Goal: Task Accomplishment & Management: Manage account settings

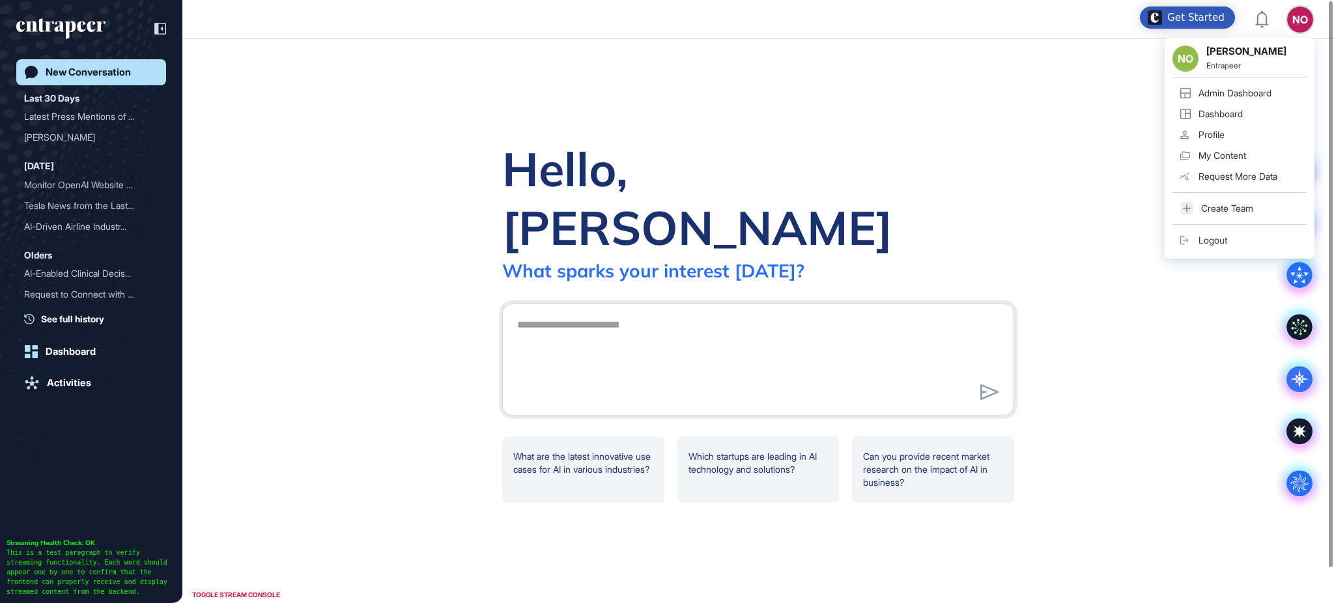
click at [1258, 86] on link "Admin Dashboard" at bounding box center [1239, 93] width 134 height 21
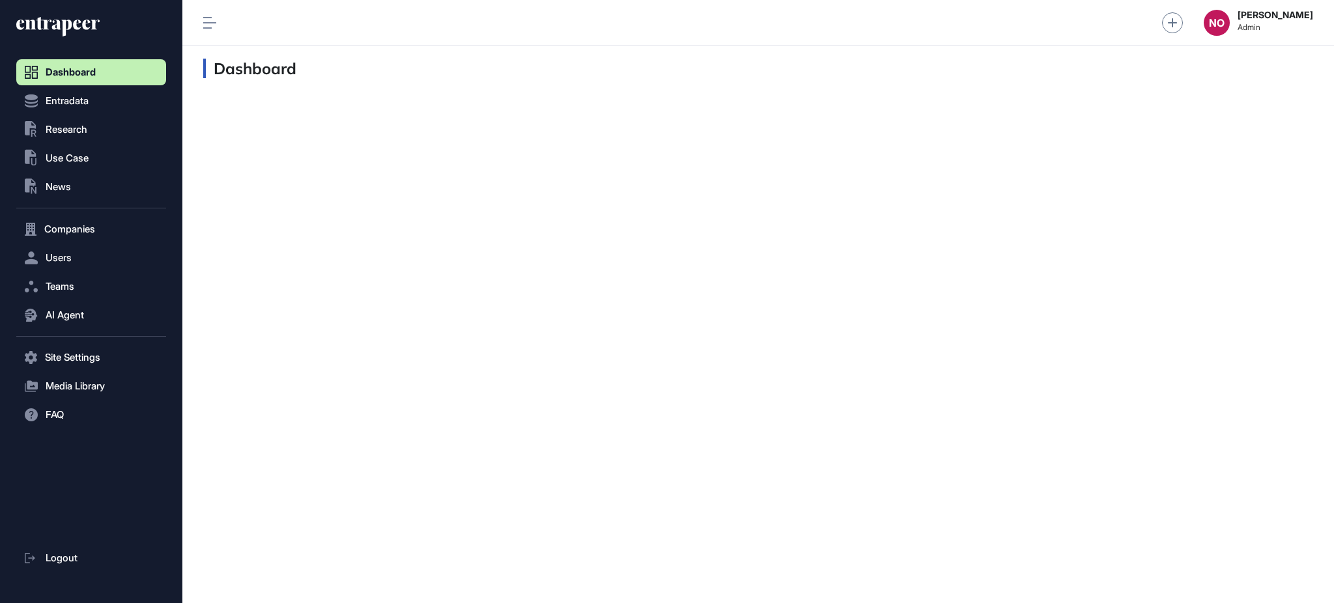
scroll to position [1, 1]
click at [99, 180] on button ".st0{fill:currentColor} News" at bounding box center [91, 187] width 150 height 26
click at [87, 218] on link "News List" at bounding box center [94, 214] width 143 height 23
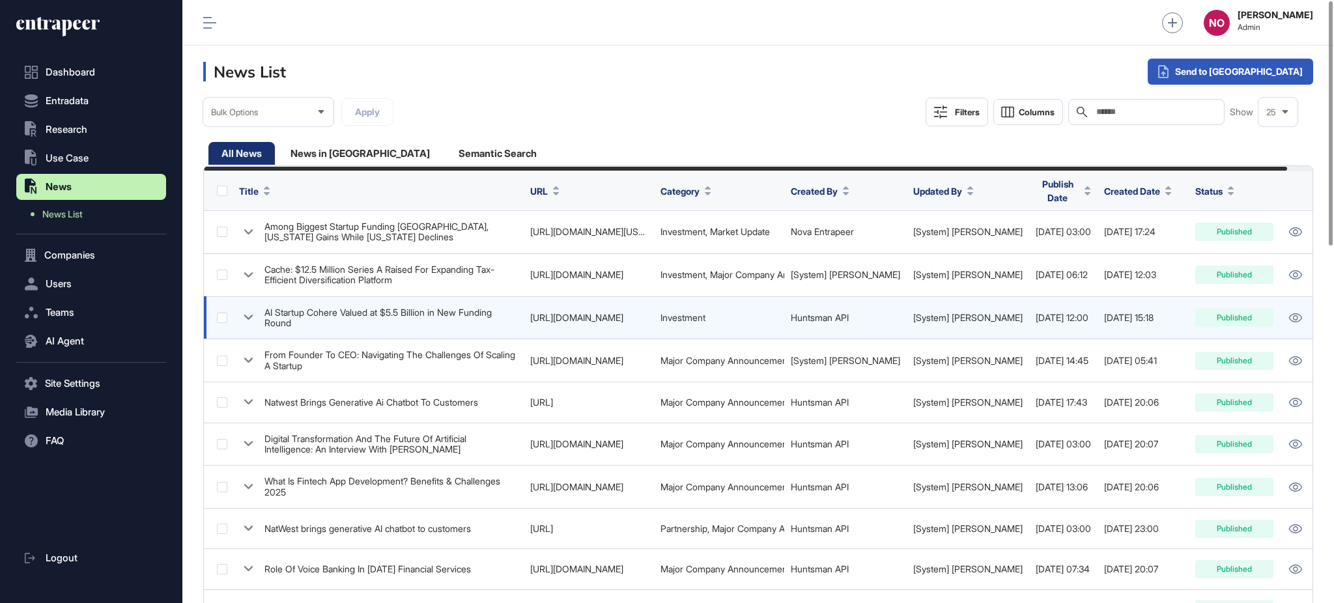
click at [251, 314] on icon at bounding box center [248, 317] width 19 height 19
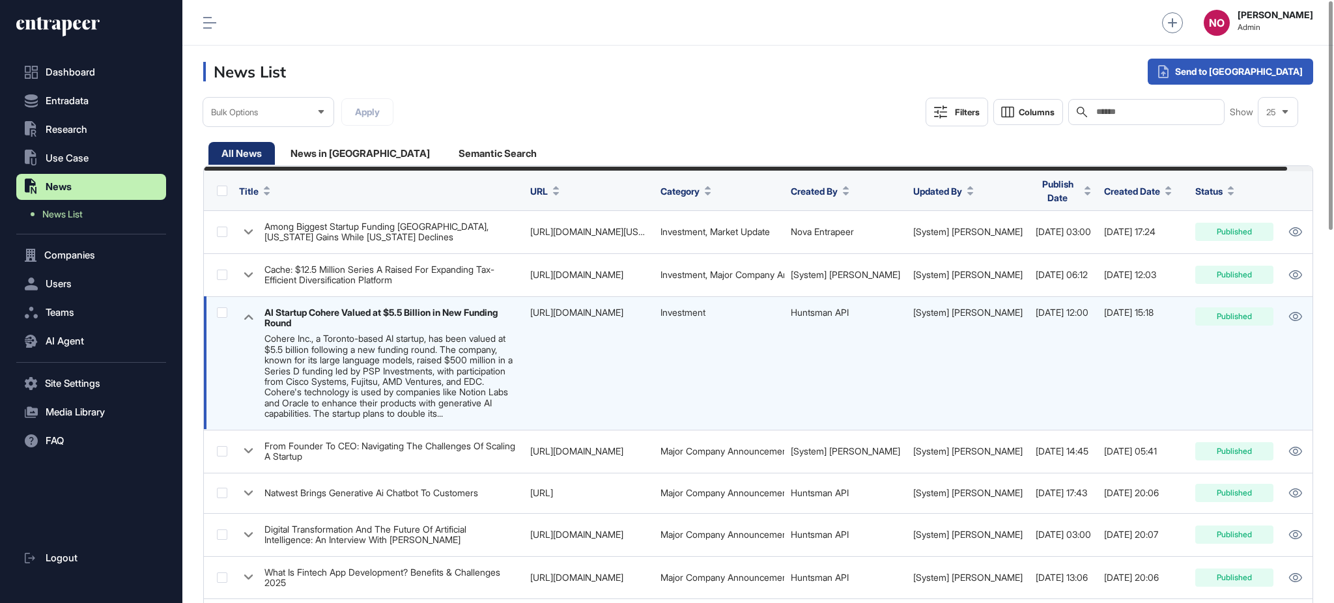
click at [577, 307] on link "[URL][DOMAIN_NAME]" at bounding box center [576, 312] width 93 height 11
click at [1002, 122] on button "Columns" at bounding box center [1028, 112] width 70 height 26
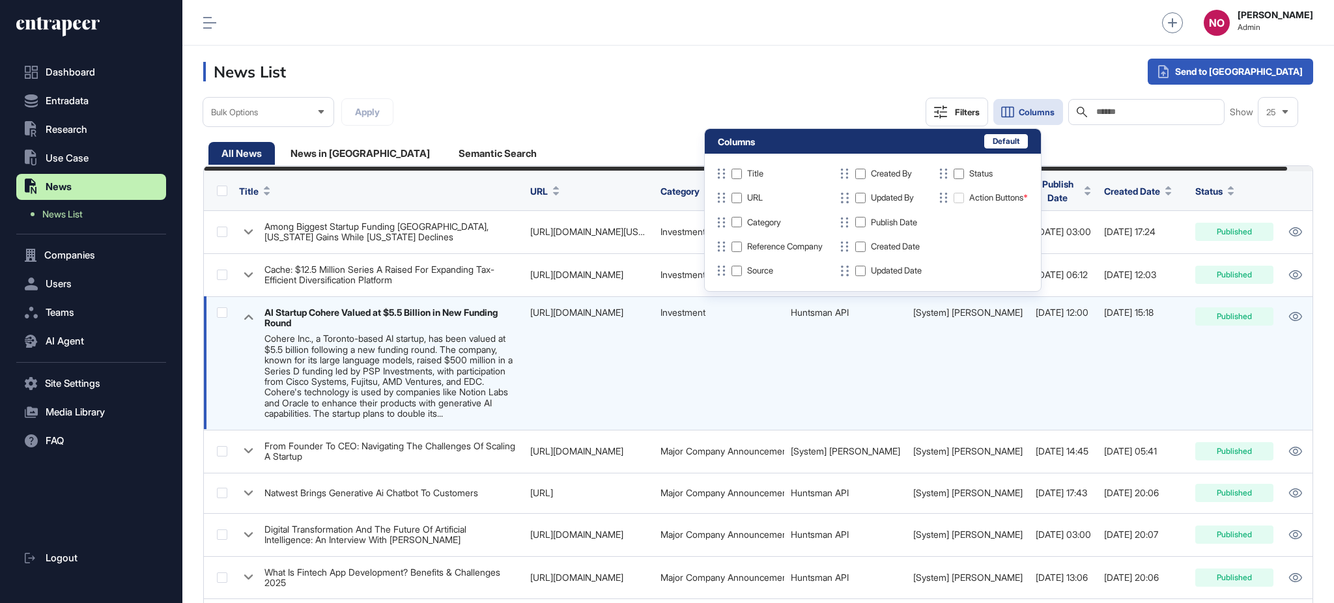
click at [737, 251] on div "Reference Company" at bounding box center [768, 247] width 108 height 14
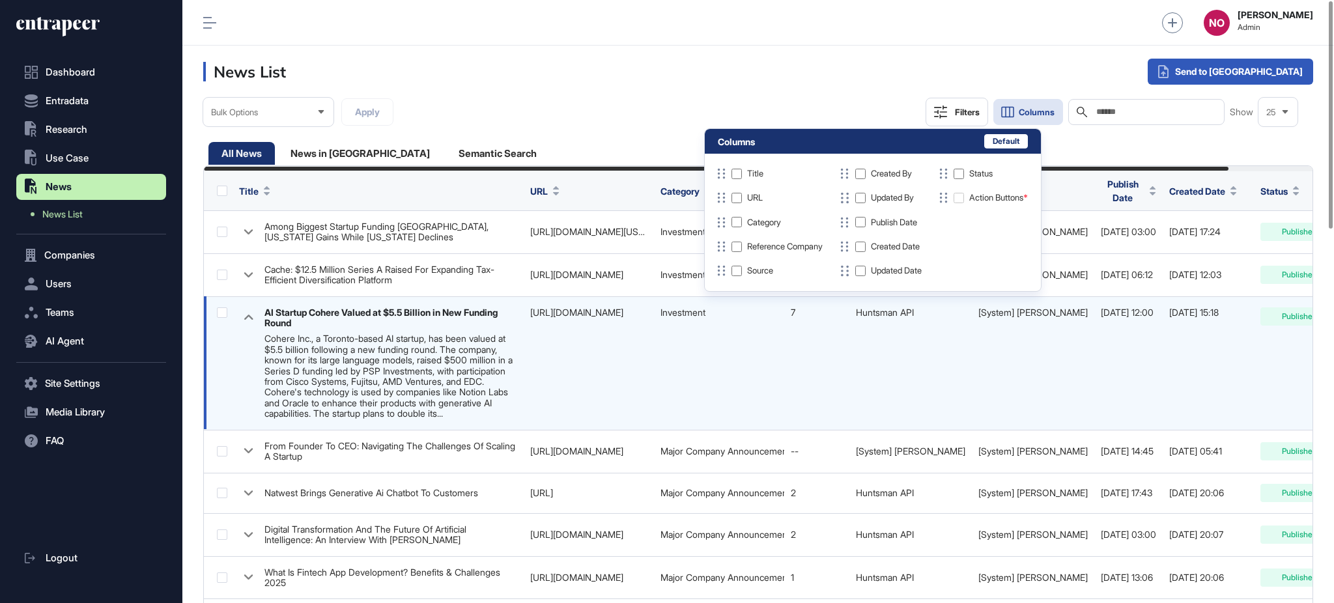
click at [647, 135] on div "Bulk Options Apply Filters Columns Search Show 25" at bounding box center [758, 125] width 1110 height 55
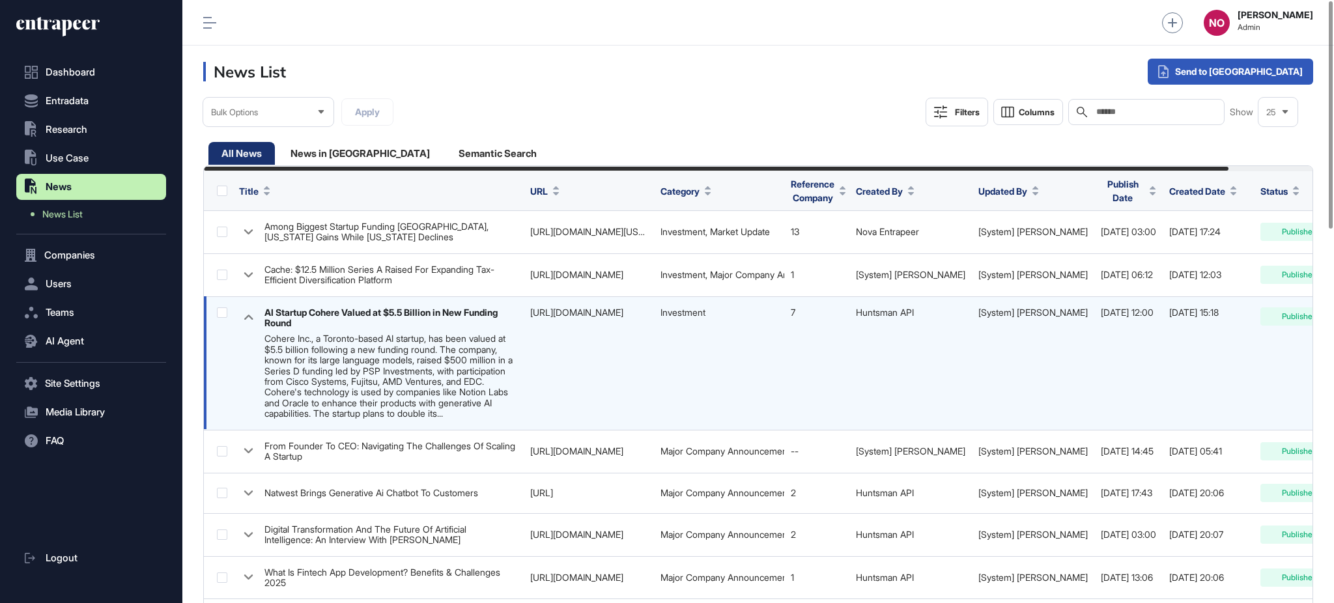
click at [794, 309] on div "7" at bounding box center [817, 312] width 52 height 10
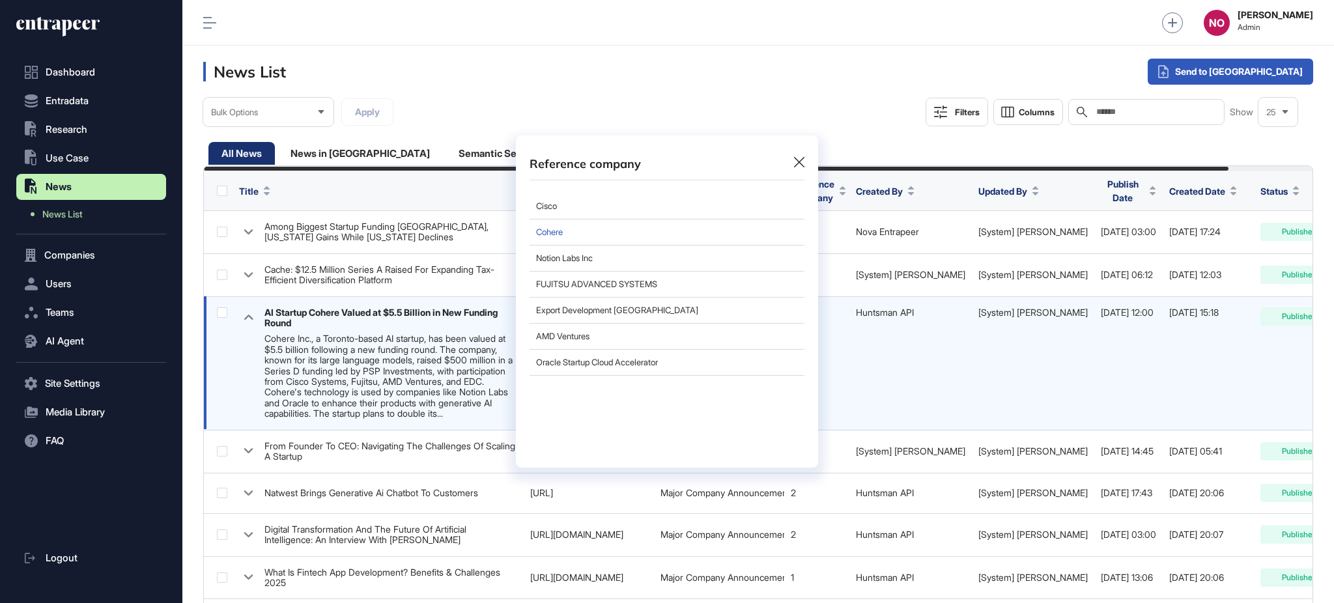
click at [546, 232] on link "Cohere" at bounding box center [666, 232] width 275 height 26
click at [798, 162] on icon at bounding box center [799, 162] width 10 height 10
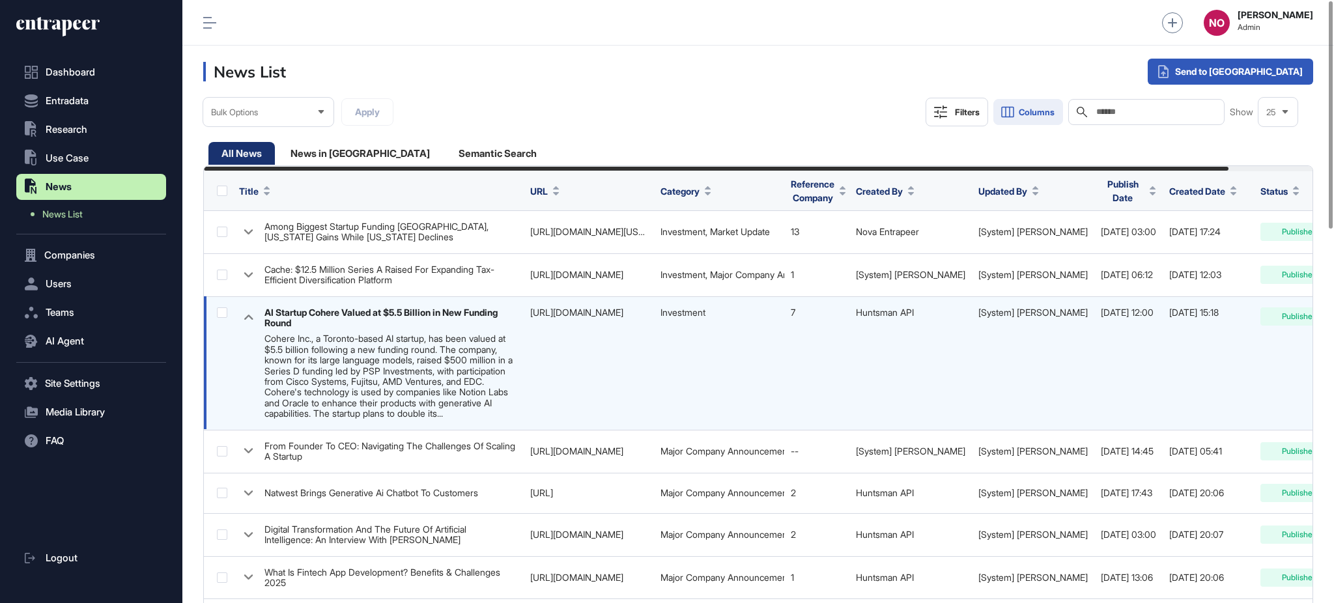
click at [1025, 114] on span "Columns" at bounding box center [1037, 112] width 36 height 10
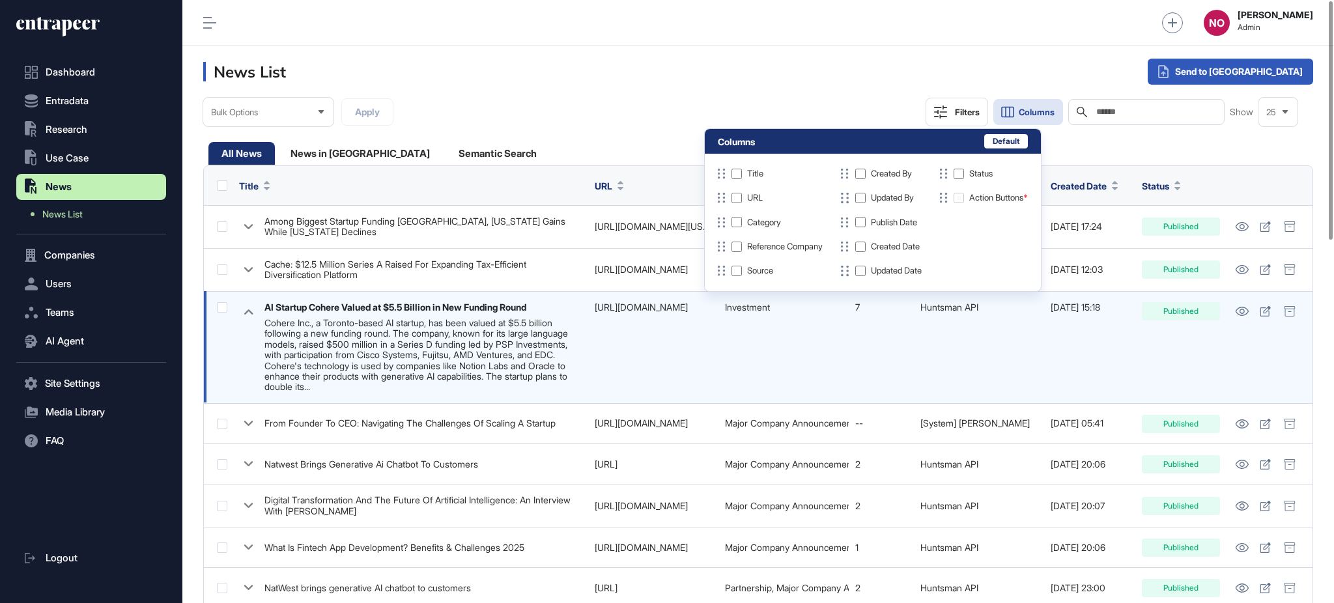
click at [813, 94] on header "News List Send to [GEOGRAPHIC_DATA]" at bounding box center [757, 72] width 1151 height 52
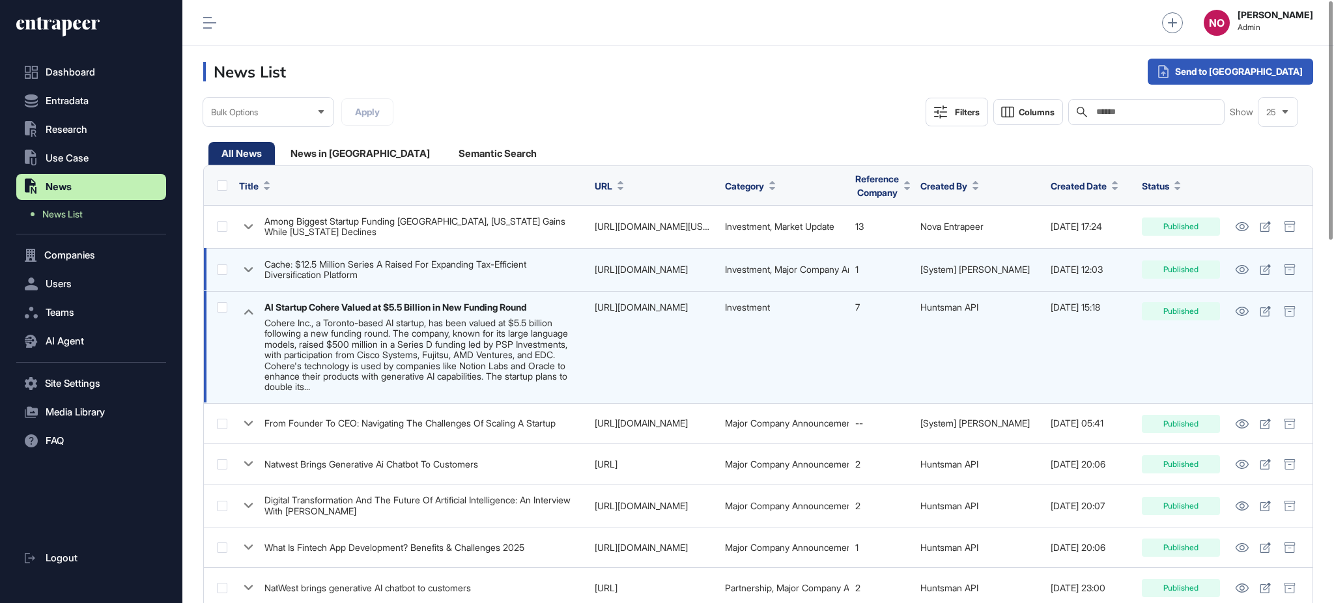
click at [257, 268] on icon at bounding box center [248, 269] width 19 height 19
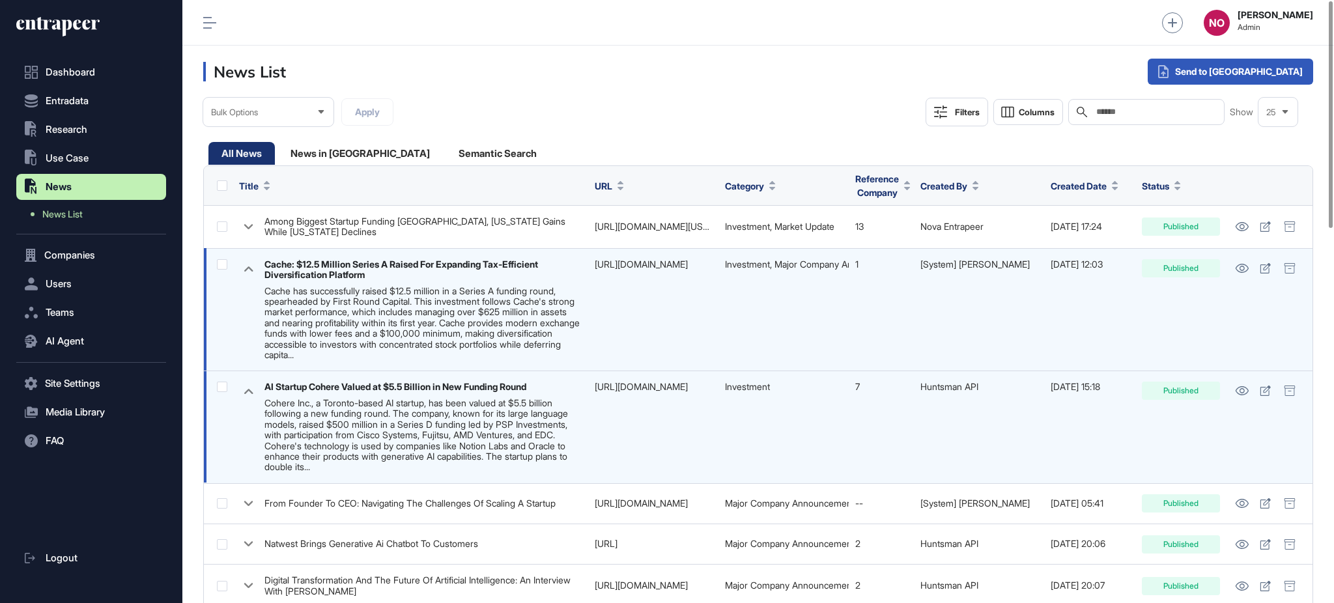
click at [624, 263] on link "[URL][DOMAIN_NAME]" at bounding box center [641, 264] width 93 height 11
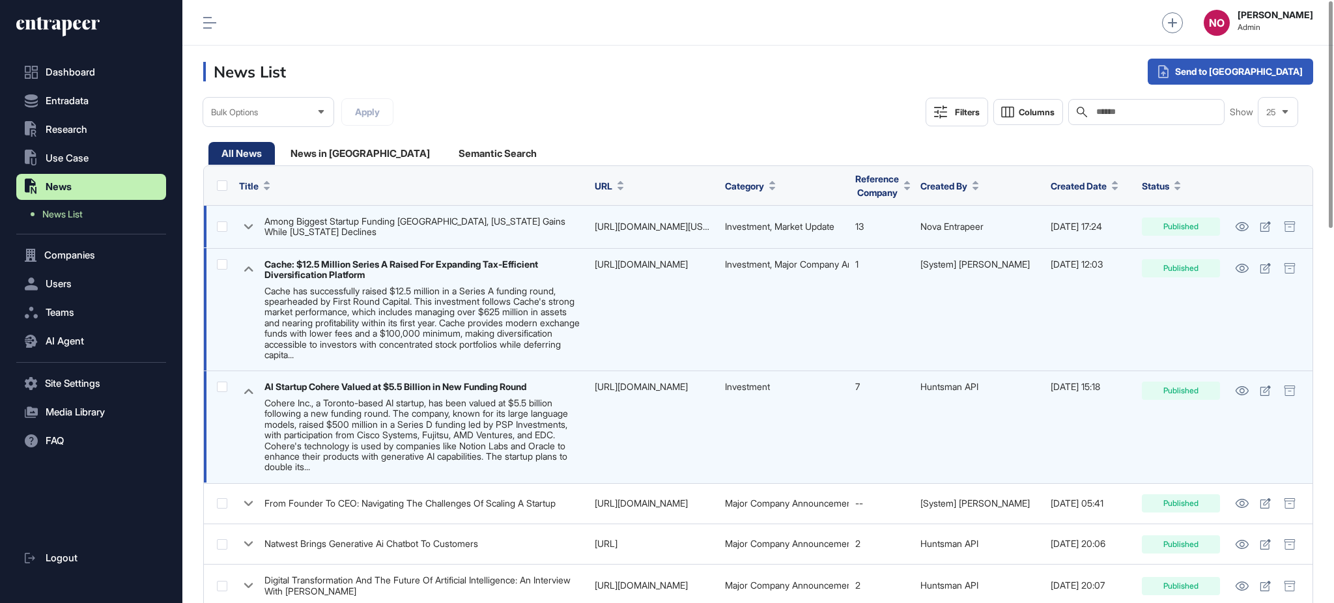
click at [253, 232] on icon at bounding box center [248, 227] width 19 height 19
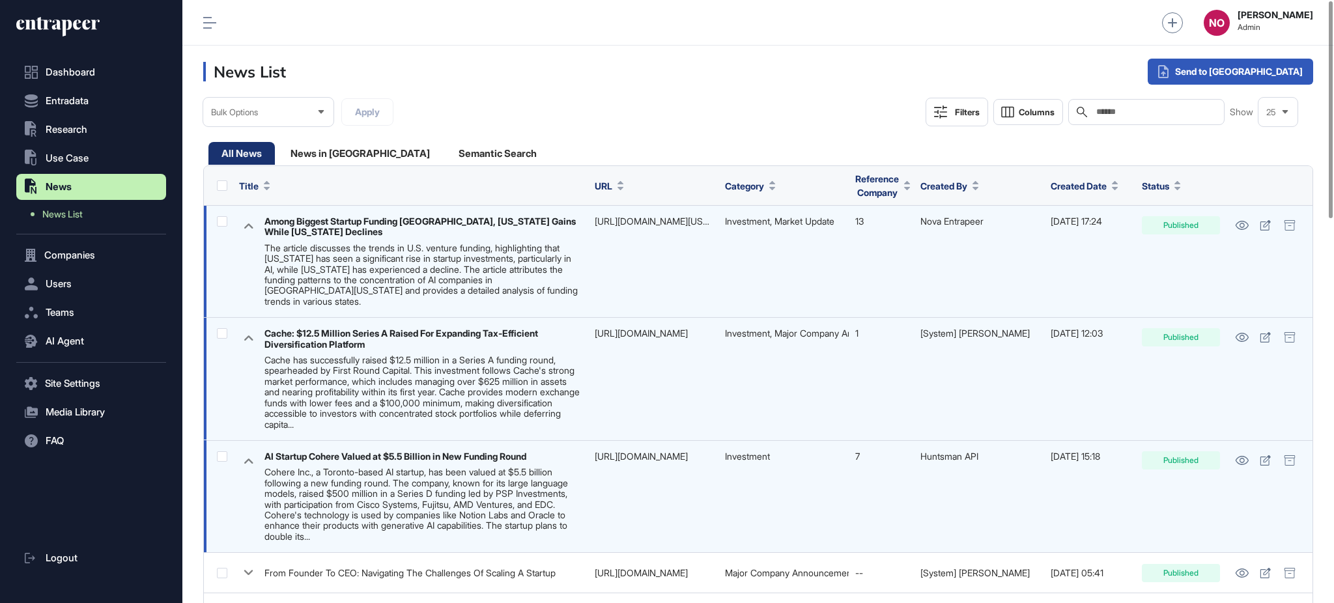
click at [642, 216] on link "[URL][DOMAIN_NAME][US_STATE]" at bounding box center [666, 221] width 142 height 11
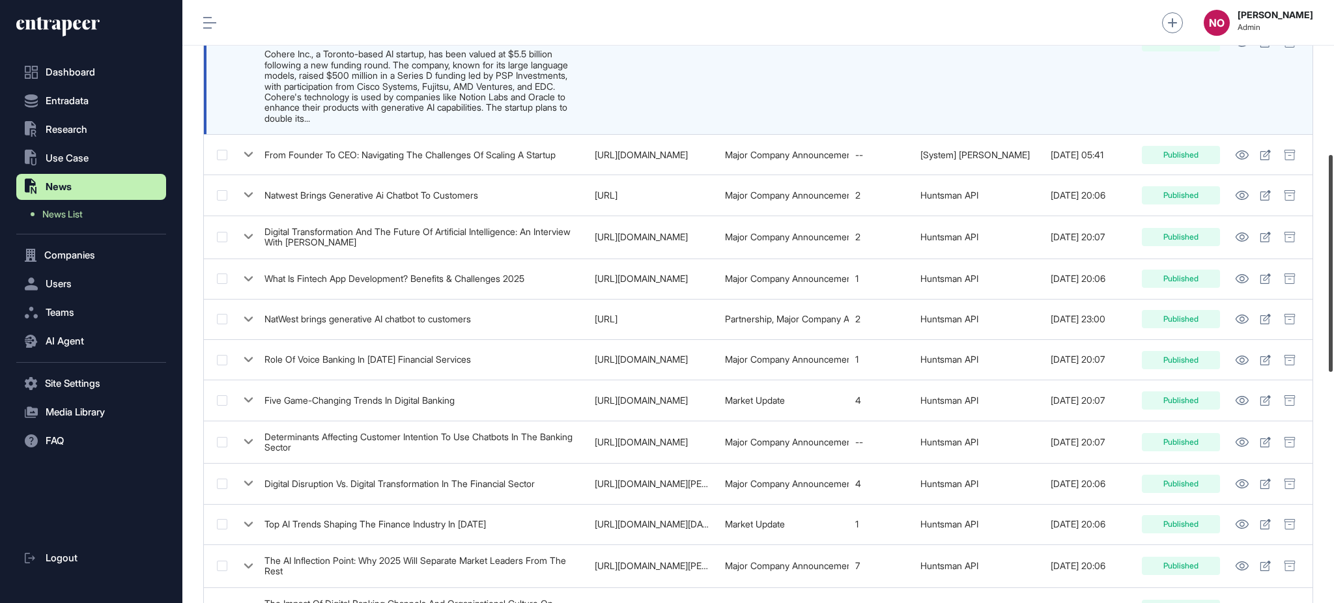
scroll to position [427, 0]
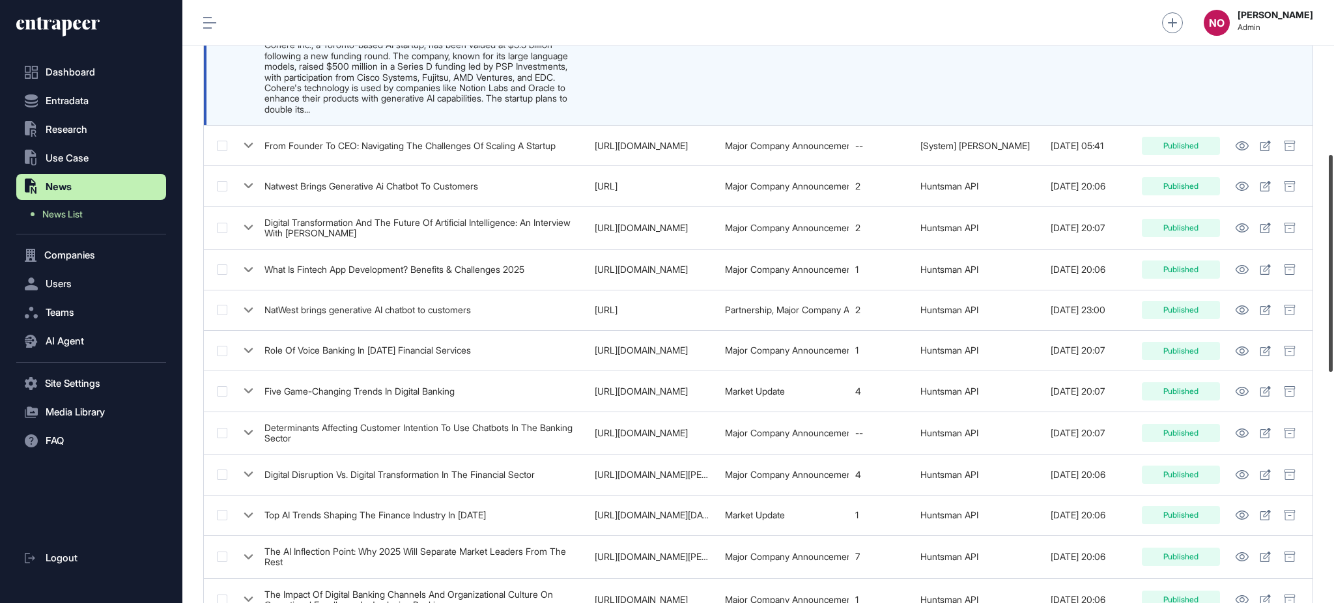
drag, startPoint x: 1332, startPoint y: 159, endPoint x: 1332, endPoint y: 313, distance: 154.3
click at [1332, 313] on div at bounding box center [1331, 263] width 4 height 217
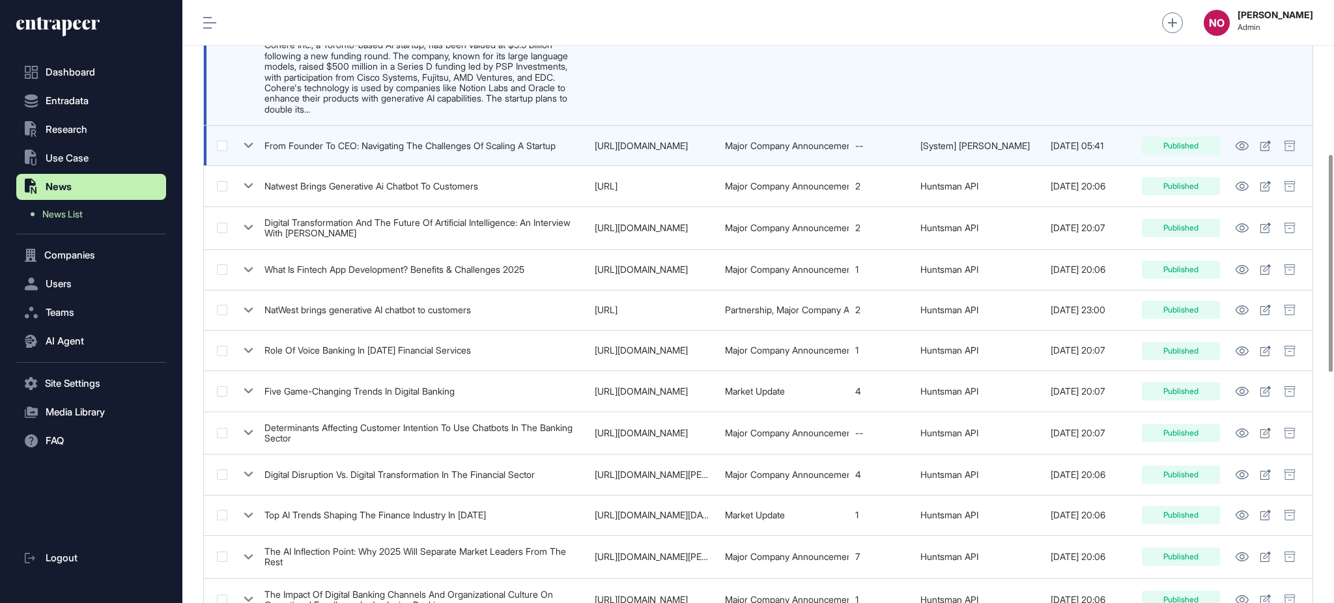
click at [243, 147] on icon at bounding box center [248, 145] width 19 height 19
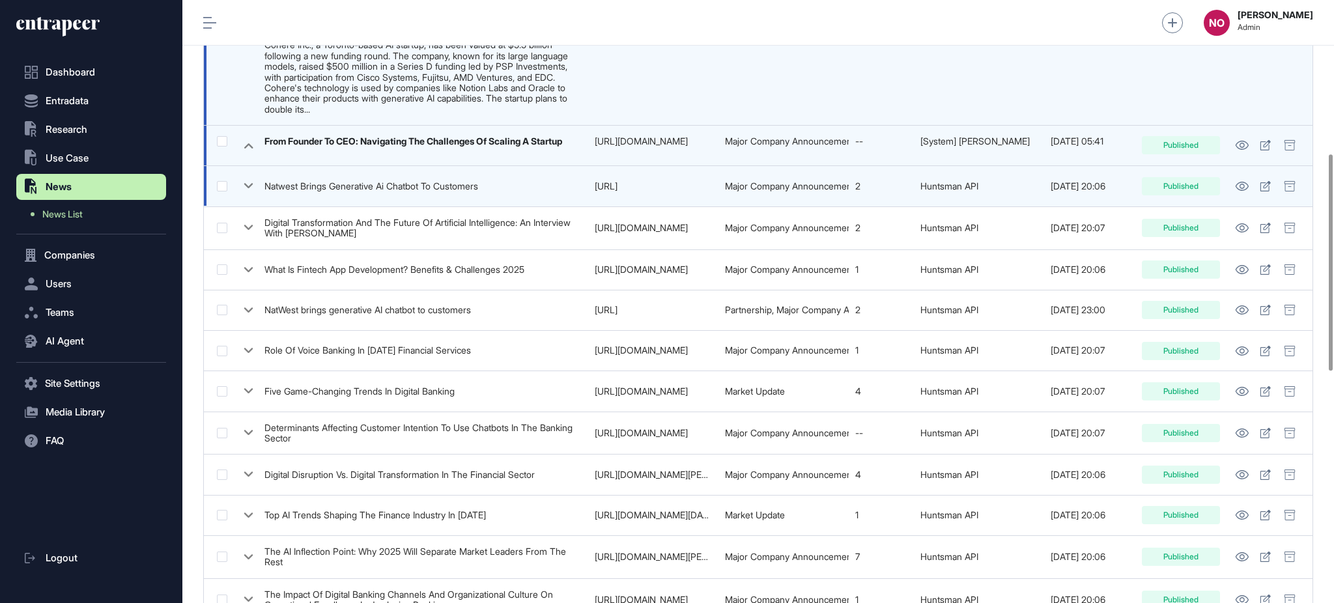
click at [247, 188] on icon at bounding box center [248, 185] width 19 height 19
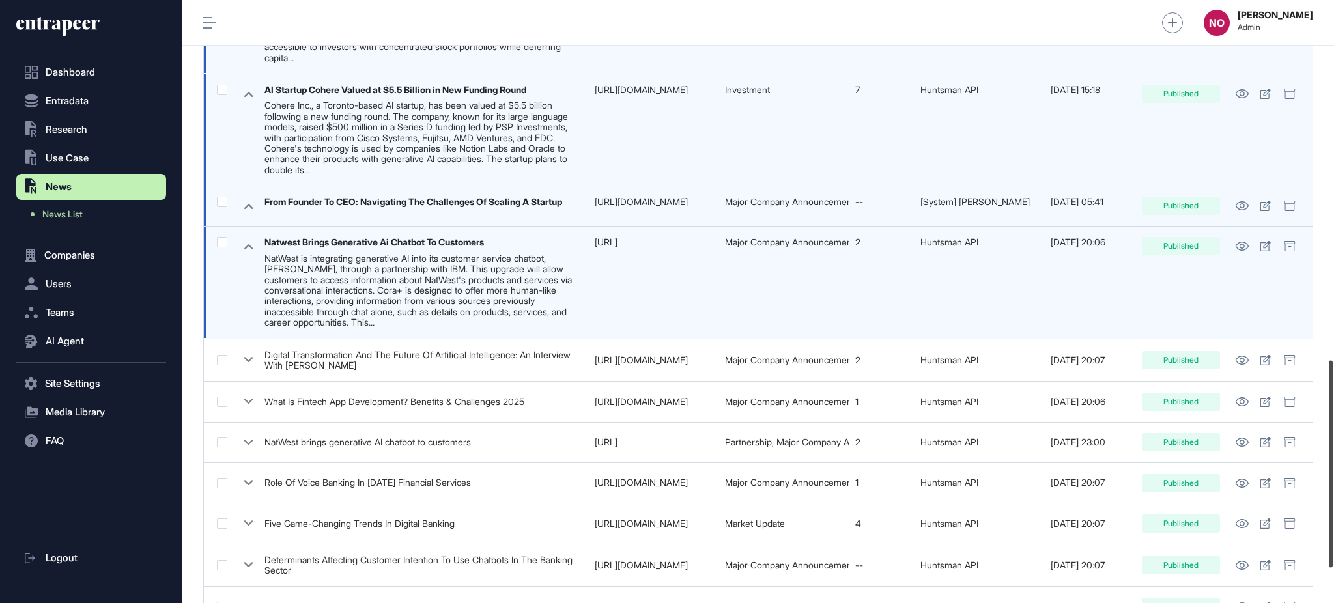
scroll to position [0, 0]
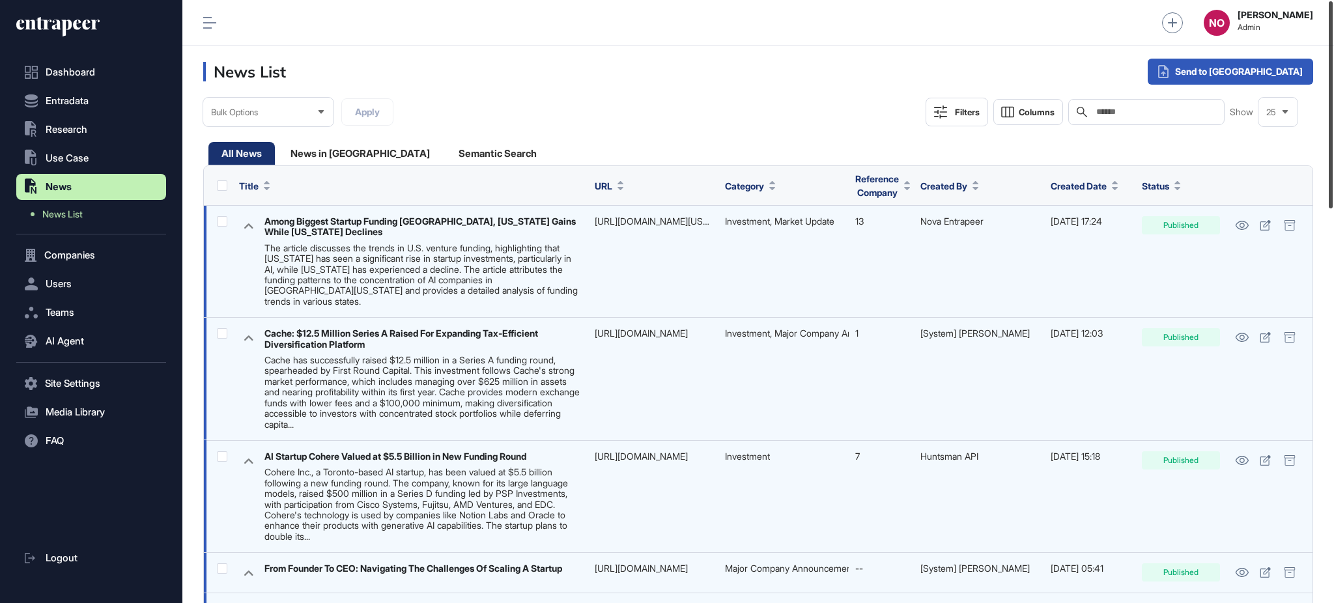
drag, startPoint x: 1332, startPoint y: 330, endPoint x: 1332, endPoint y: 25, distance: 304.8
click at [1332, 25] on div at bounding box center [1331, 104] width 4 height 207
click at [969, 107] on div "Filters" at bounding box center [967, 112] width 25 height 10
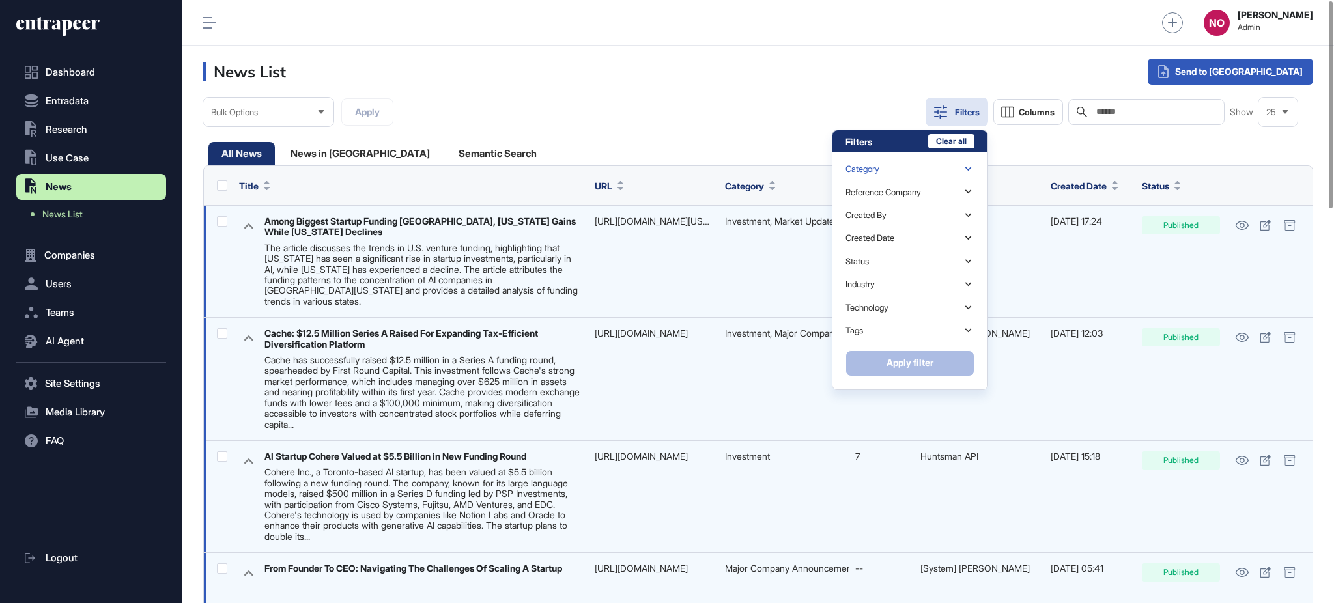
click at [890, 173] on div "Category" at bounding box center [909, 169] width 129 height 23
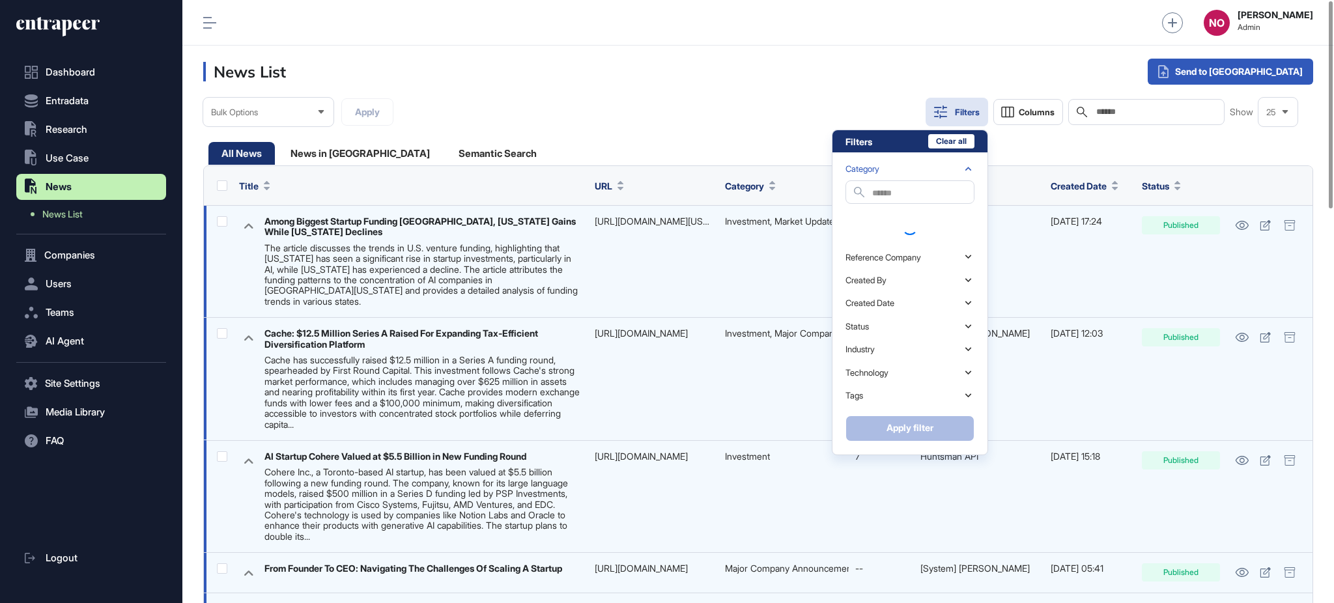
click at [888, 194] on input "text" at bounding box center [923, 194] width 102 height 18
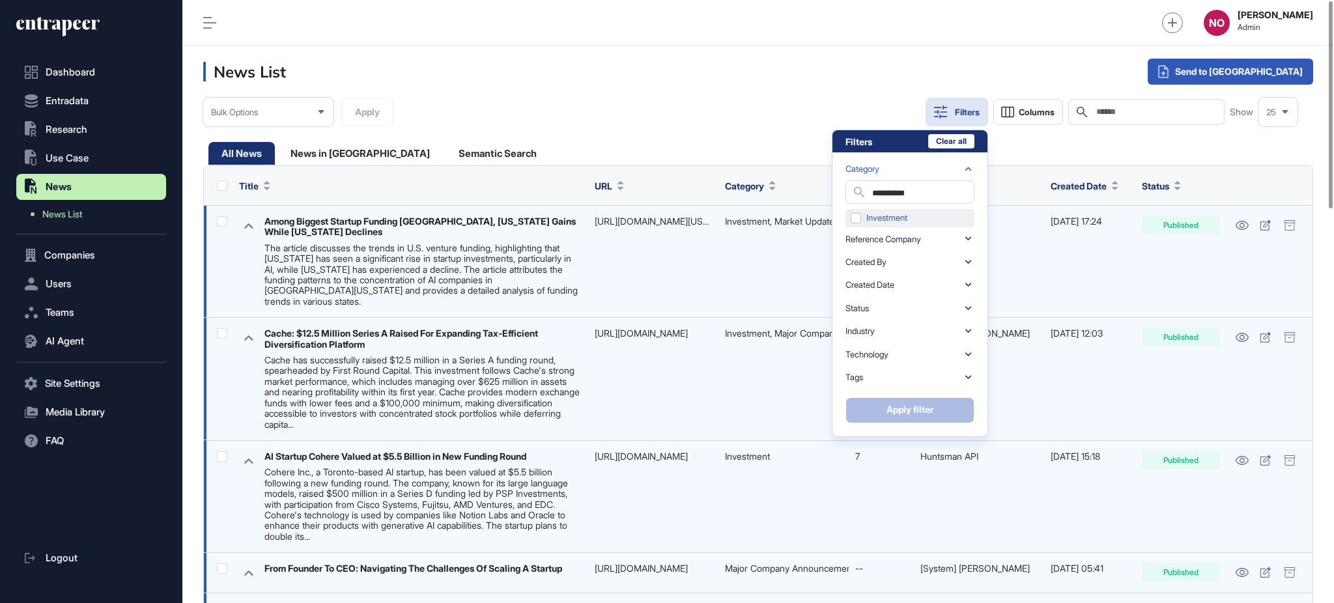
type input "**********"
click at [880, 209] on div "Investment" at bounding box center [909, 218] width 129 height 18
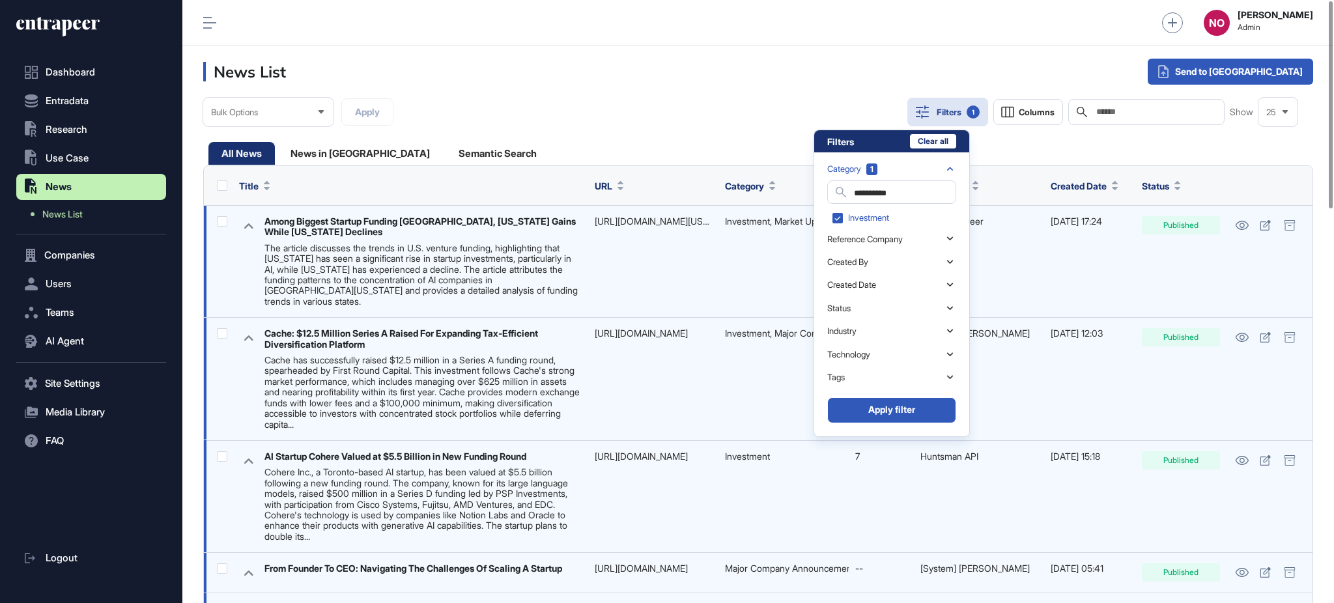
click at [913, 401] on button "Apply filter" at bounding box center [891, 410] width 129 height 26
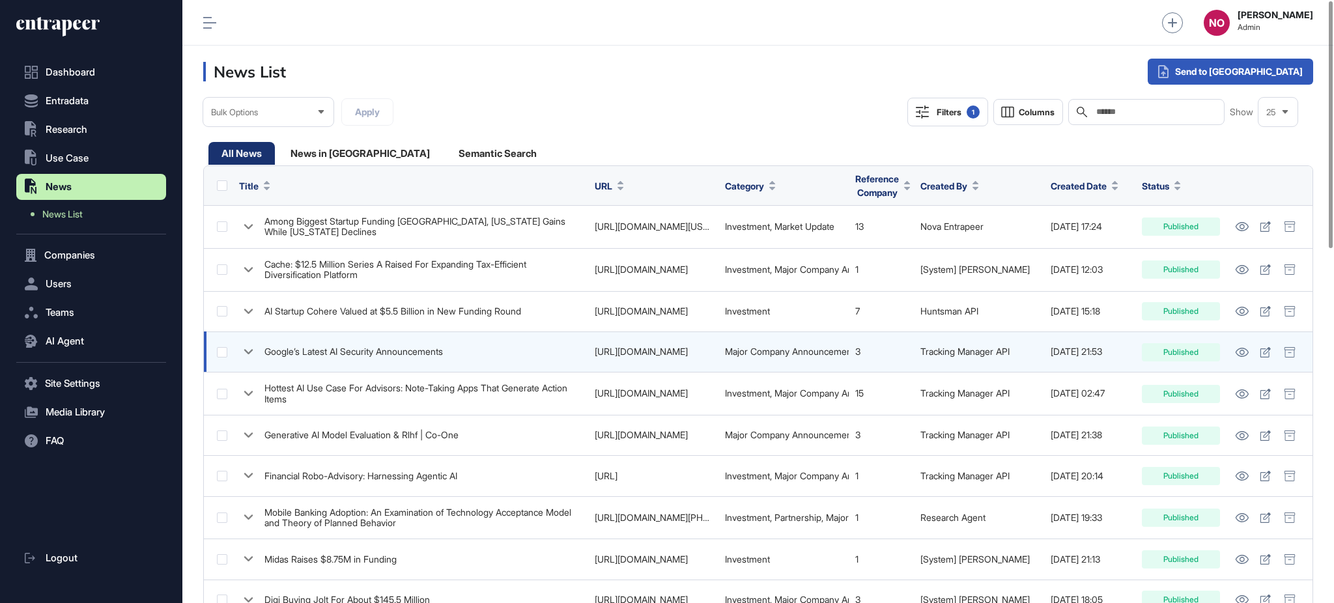
click at [666, 350] on link "[URL][DOMAIN_NAME]" at bounding box center [641, 351] width 93 height 11
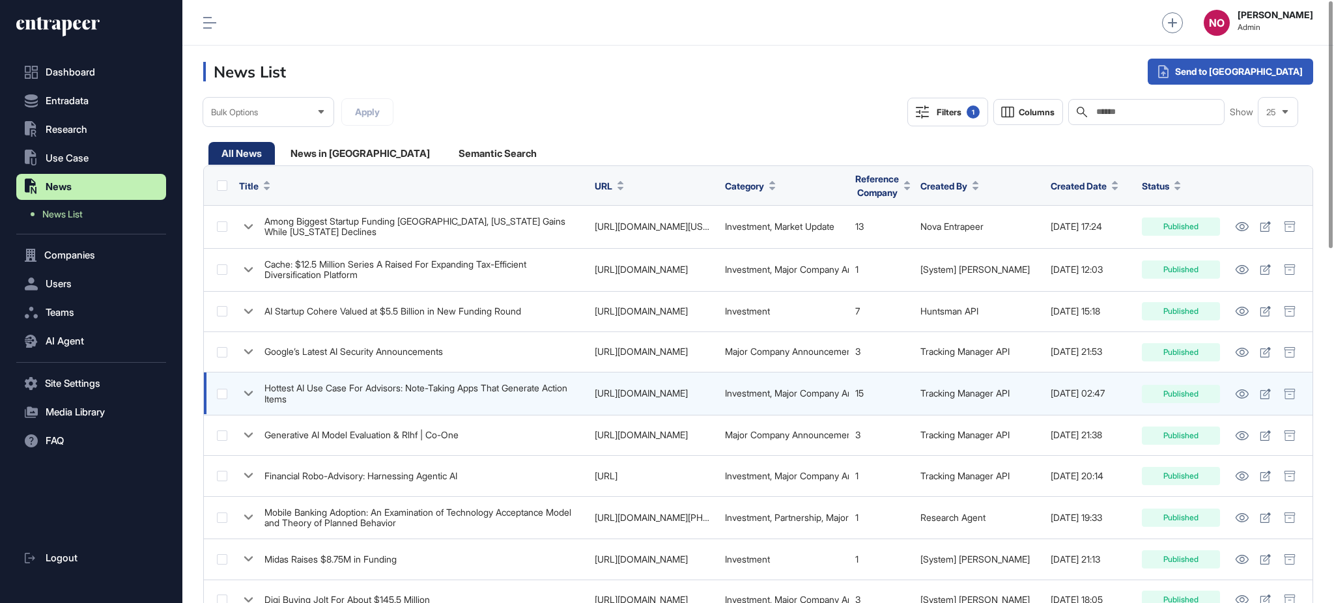
click at [259, 390] on div "Hottest AI Use Case For Advisors: Note-Taking Apps That Generate Action Items" at bounding box center [410, 393] width 343 height 21
click at [252, 391] on icon at bounding box center [248, 393] width 9 height 5
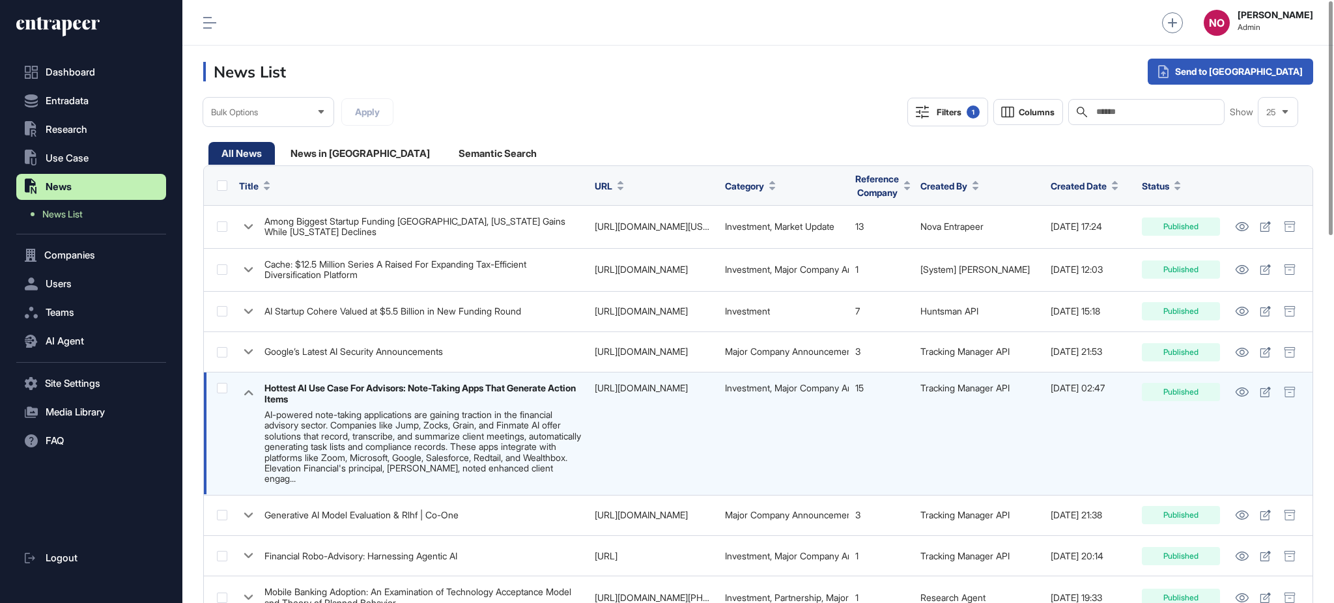
click at [645, 388] on link "[URL][DOMAIN_NAME]" at bounding box center [641, 387] width 93 height 11
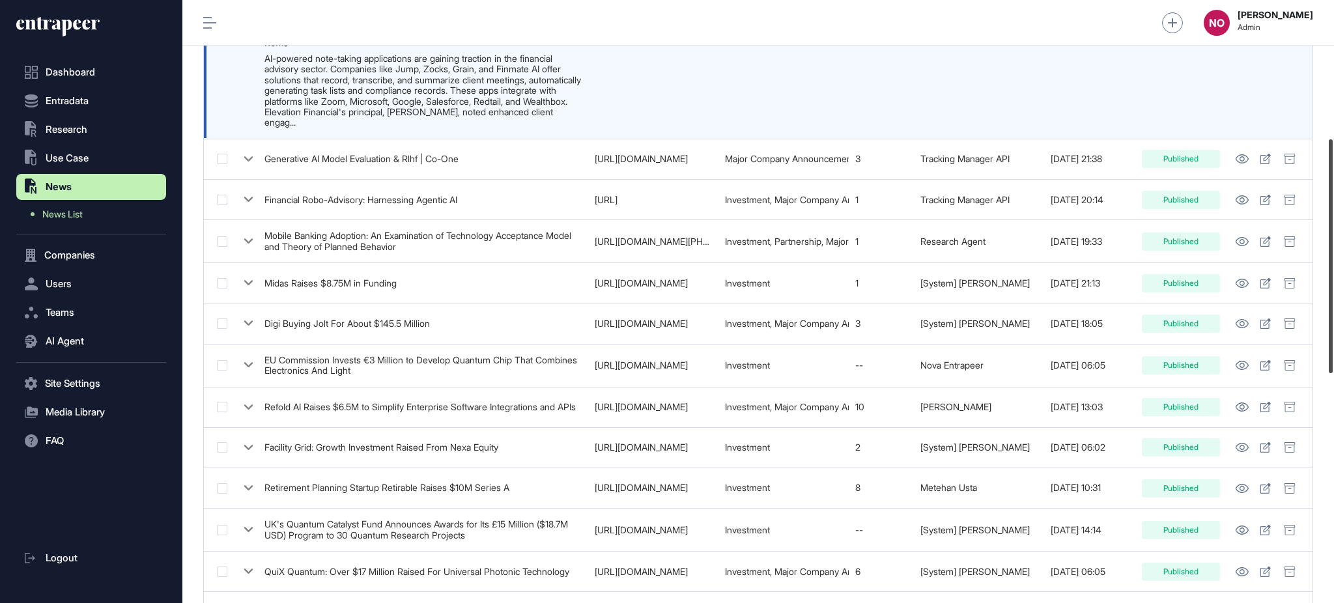
scroll to position [362, 0]
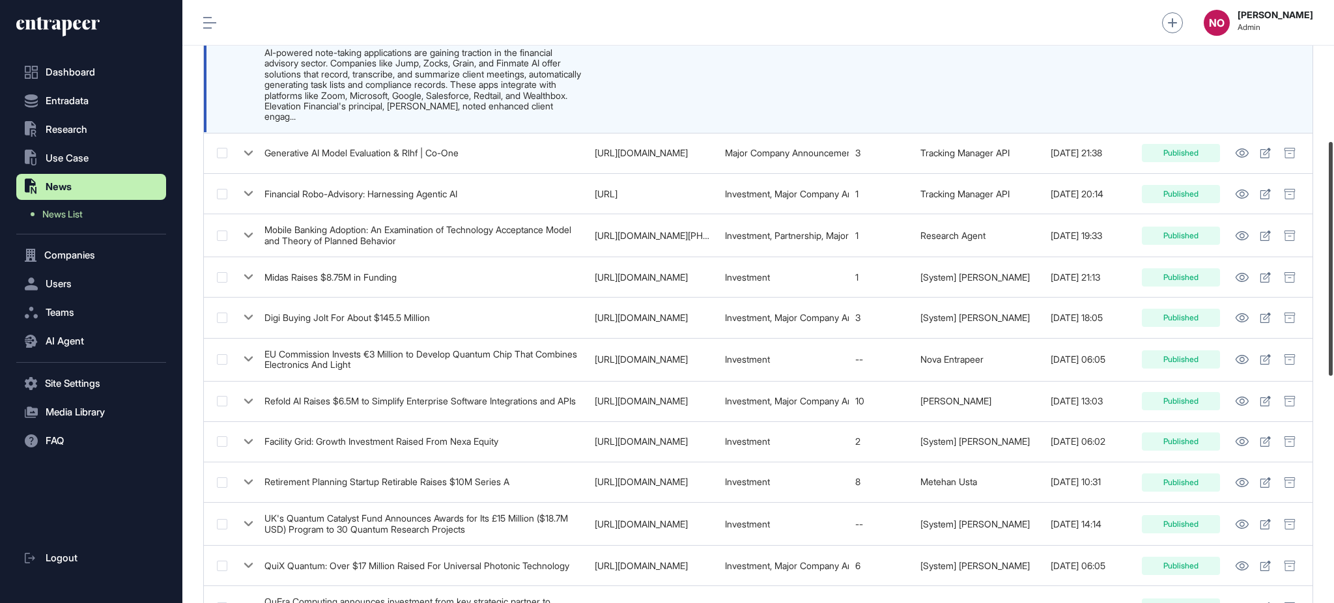
drag, startPoint x: 1332, startPoint y: 184, endPoint x: 1332, endPoint y: 275, distance: 91.2
click at [1332, 275] on div at bounding box center [1331, 259] width 4 height 234
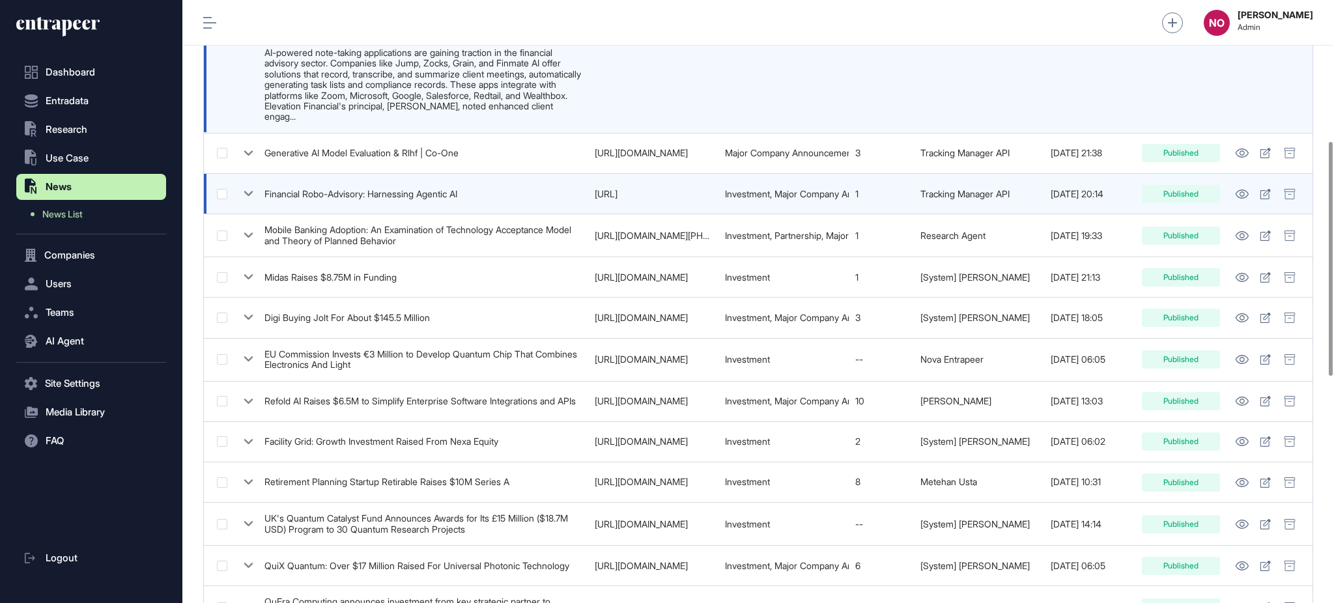
click at [251, 193] on icon at bounding box center [248, 193] width 19 height 19
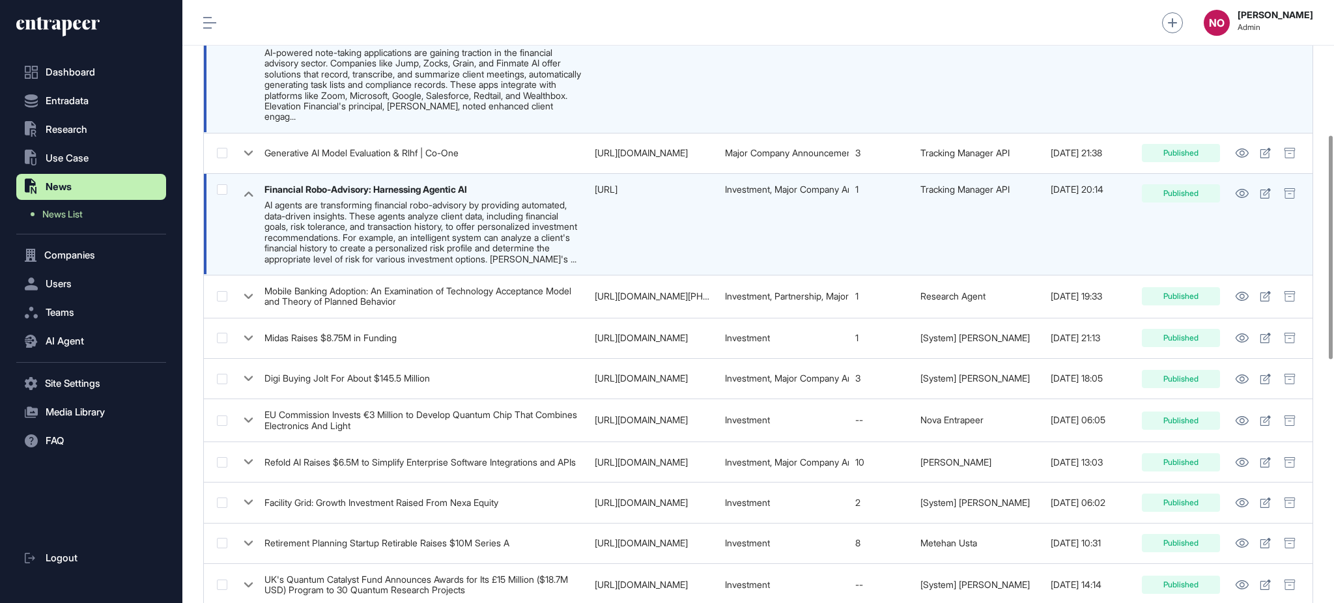
click at [855, 184] on div "1" at bounding box center [881, 189] width 52 height 10
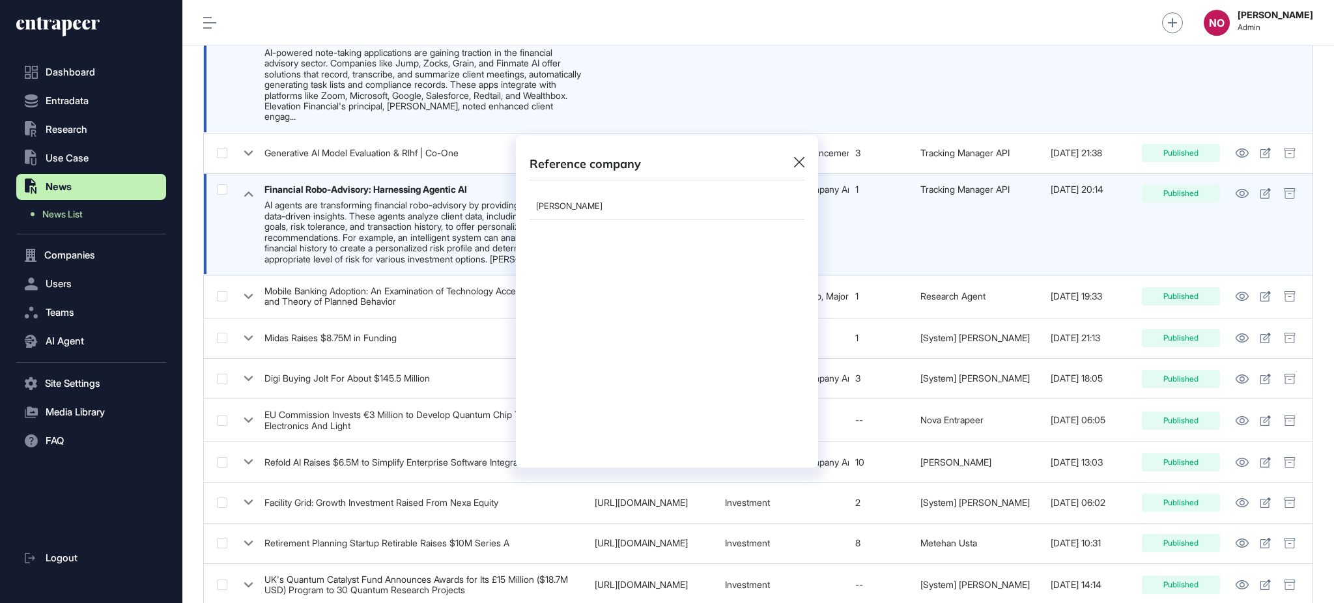
click at [800, 163] on icon at bounding box center [799, 162] width 10 height 10
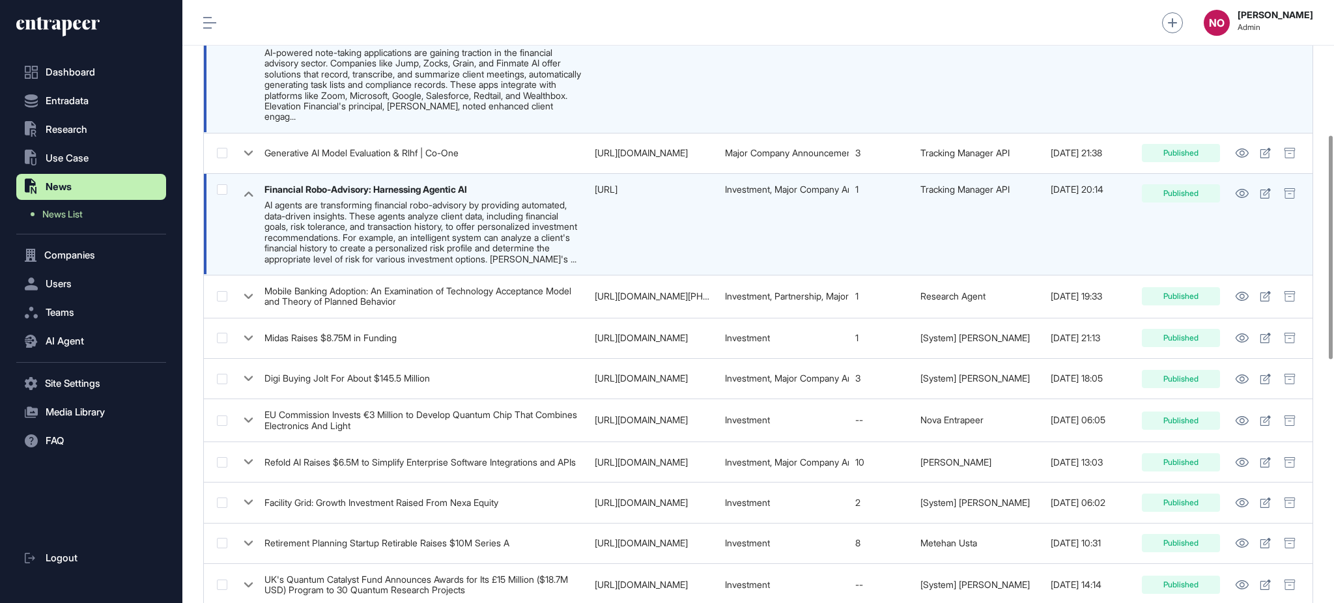
click at [617, 186] on link "[URL]" at bounding box center [606, 189] width 23 height 11
